Goal: Information Seeking & Learning: Learn about a topic

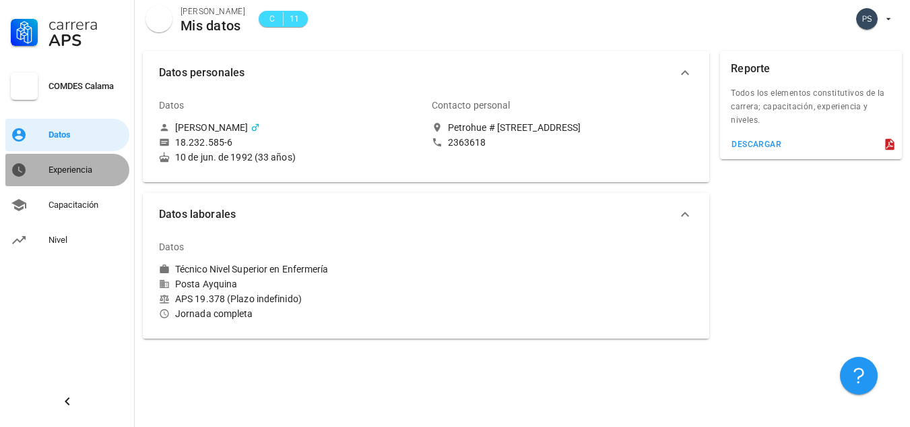
click at [86, 162] on div "Experiencia" at bounding box center [86, 170] width 75 height 22
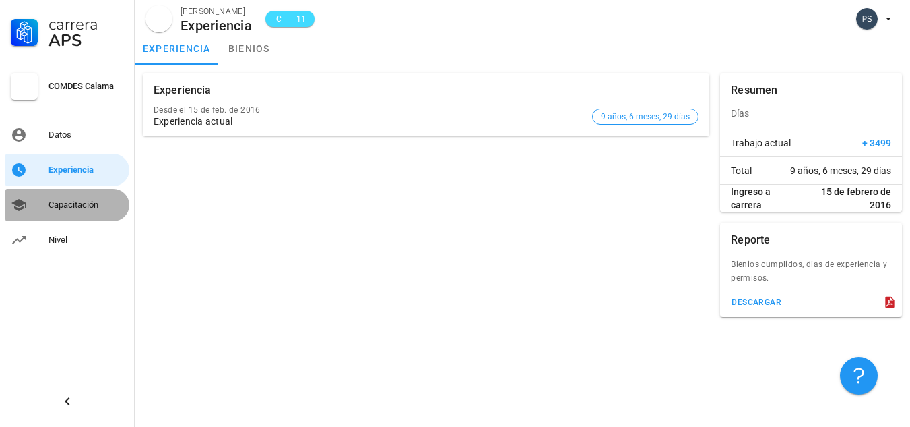
click at [85, 203] on div "Capacitación" at bounding box center [86, 204] width 75 height 11
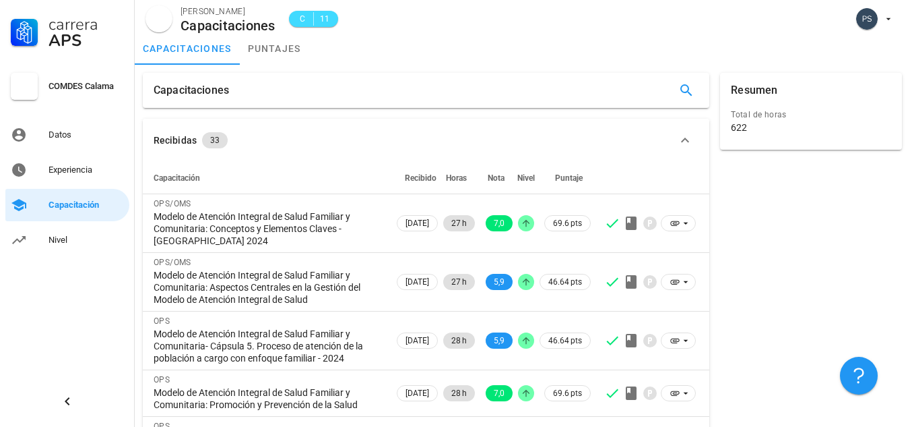
click at [51, 339] on div "Carrera APS COMDES Calama Datos Experiencia Capacitación Nivel" at bounding box center [67, 213] width 135 height 427
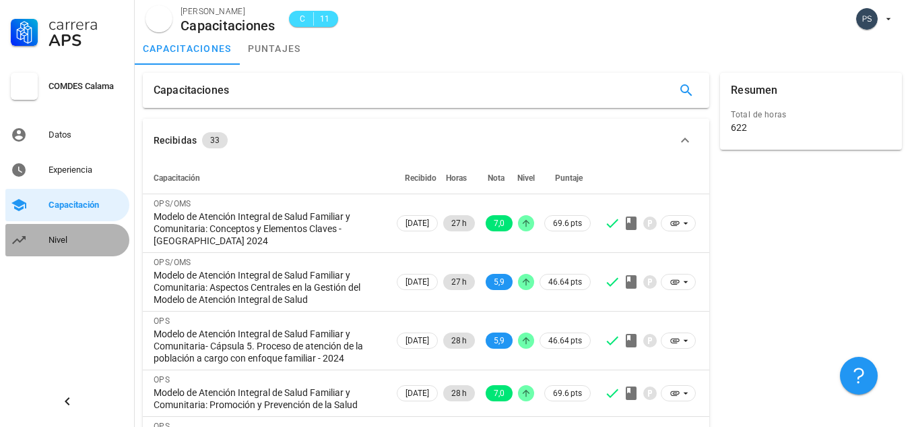
click at [53, 241] on div "Nivel" at bounding box center [86, 239] width 75 height 11
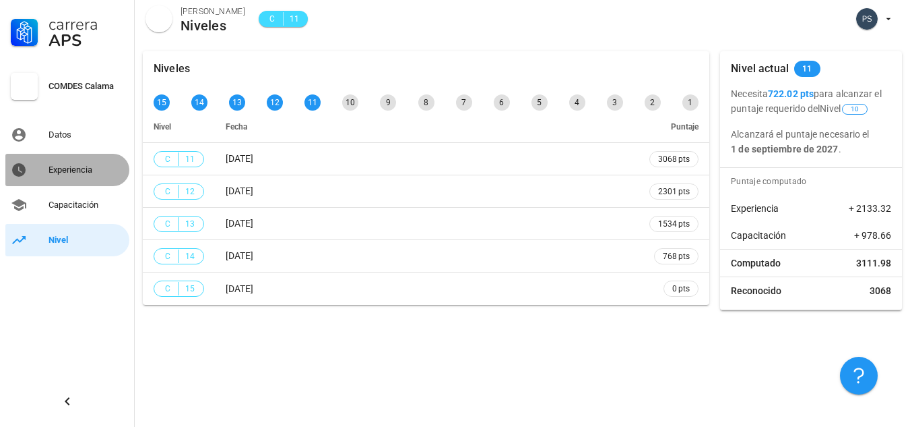
click at [92, 169] on div "Experiencia" at bounding box center [86, 169] width 75 height 11
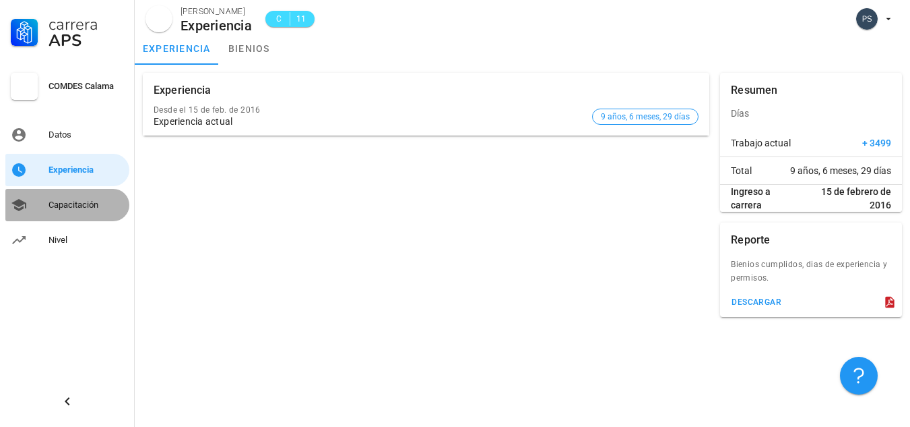
click at [66, 211] on div "Capacitación" at bounding box center [86, 205] width 75 height 22
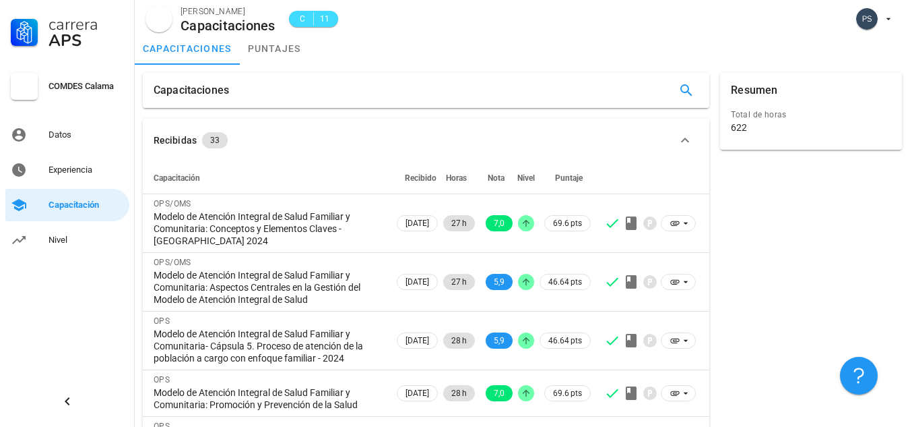
drag, startPoint x: 232, startPoint y: 88, endPoint x: 411, endPoint y: 89, distance: 178.6
click at [411, 89] on div "Capacitaciones" at bounding box center [426, 90] width 567 height 35
drag, startPoint x: 315, startPoint y: 115, endPoint x: 406, endPoint y: 73, distance: 100.1
click at [406, 73] on div "Capacitaciones Recibidas 33 Capacitación Recibido Horas Nota Nivel Puntaje OPS/…" at bounding box center [425, 421] width 577 height 709
click at [348, 57] on div "capacitaciones puntajes" at bounding box center [523, 48] width 776 height 32
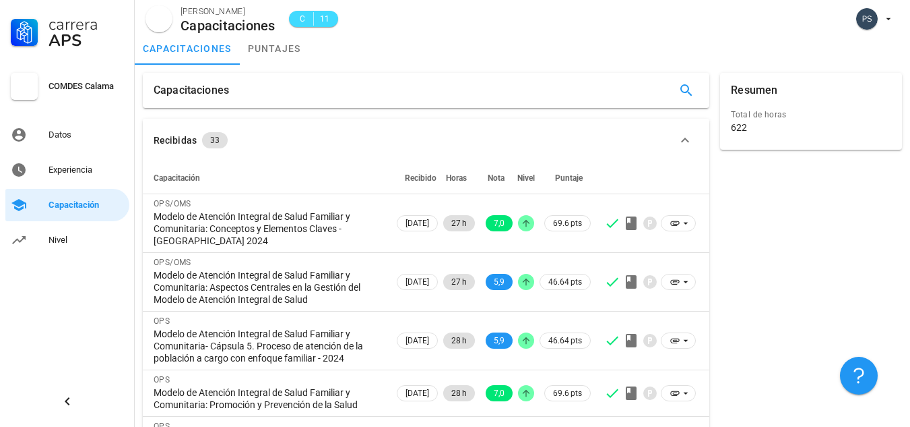
click at [445, 47] on div "capacitaciones puntajes" at bounding box center [523, 48] width 776 height 32
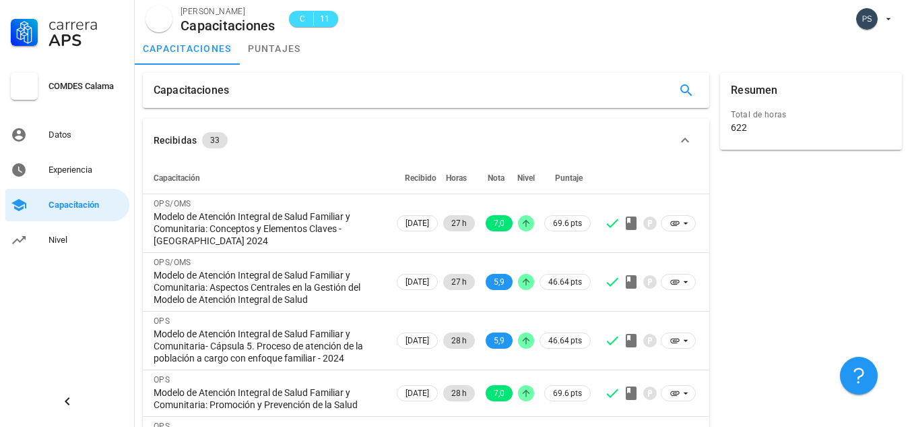
click at [445, 47] on div "capacitaciones puntajes" at bounding box center [523, 48] width 776 height 32
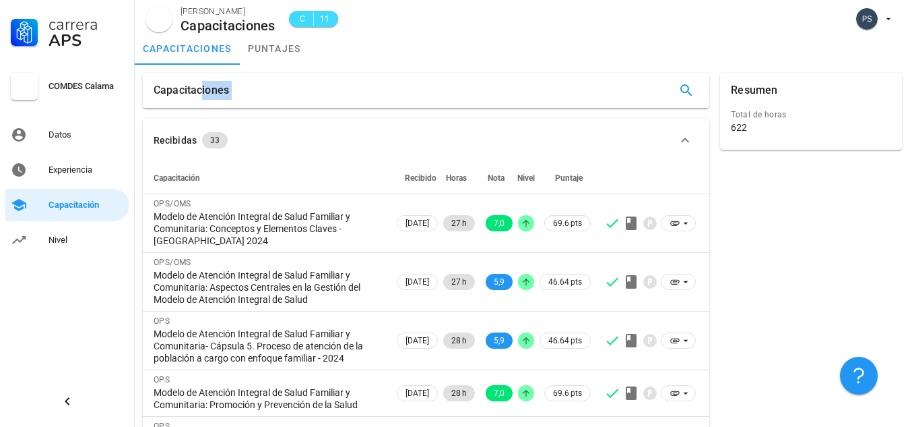
click at [445, 47] on div "capacitaciones puntajes" at bounding box center [523, 48] width 776 height 32
click at [517, 32] on div "capacitaciones puntajes" at bounding box center [523, 48] width 776 height 32
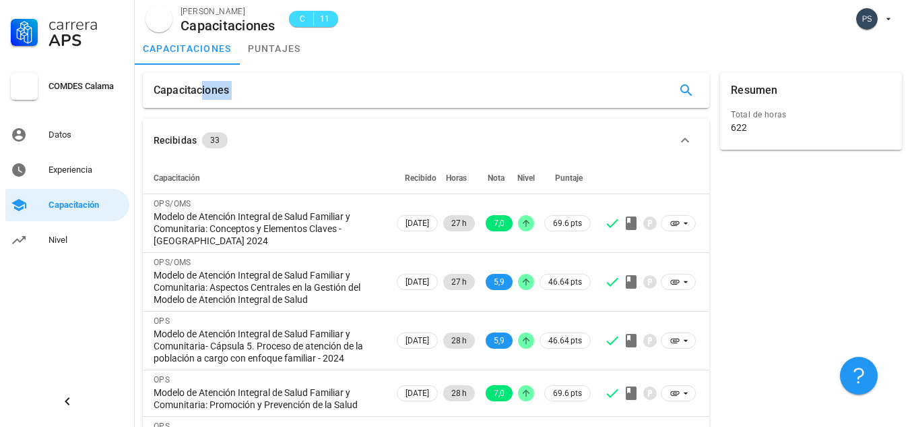
drag, startPoint x: 517, startPoint y: 32, endPoint x: 543, endPoint y: -59, distance: 94.5
click at [543, 0] on html "Carrera APS COMDES Calama Datos Experiencia Capacitación Nivel [PERSON_NAME] Ca…" at bounding box center [455, 389] width 910 height 779
click at [68, 141] on div "Datos" at bounding box center [86, 135] width 75 height 22
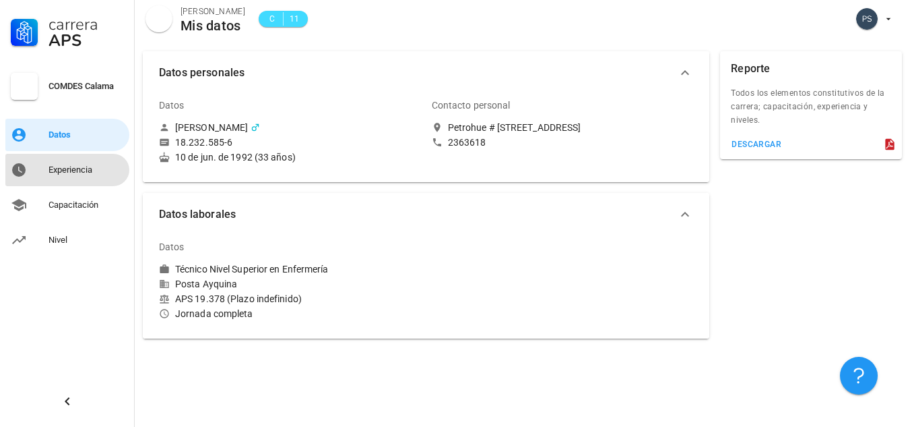
click at [76, 168] on div "Experiencia" at bounding box center [86, 169] width 75 height 11
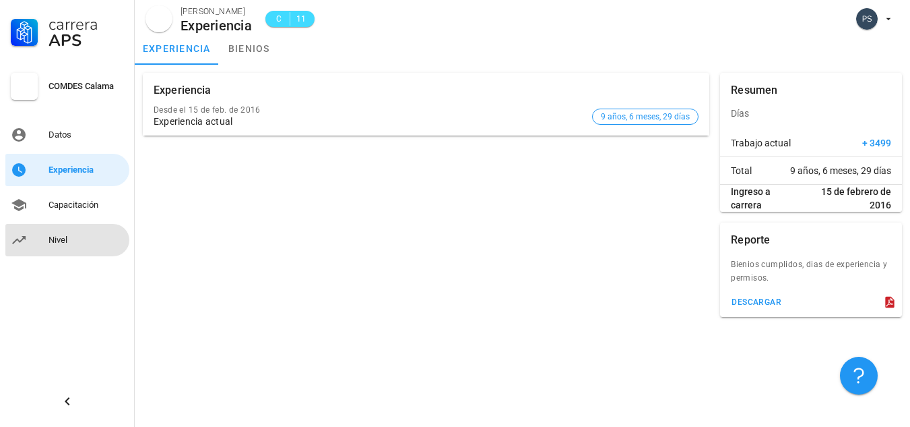
click at [63, 242] on div "Nivel" at bounding box center [86, 239] width 75 height 11
